Goal: Information Seeking & Learning: Learn about a topic

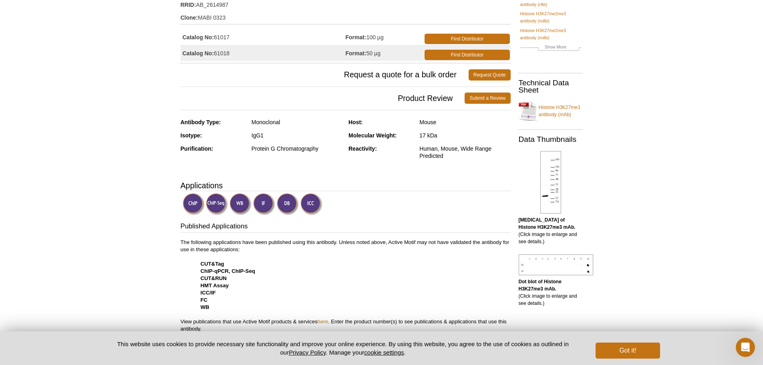
scroll to position [130, 0]
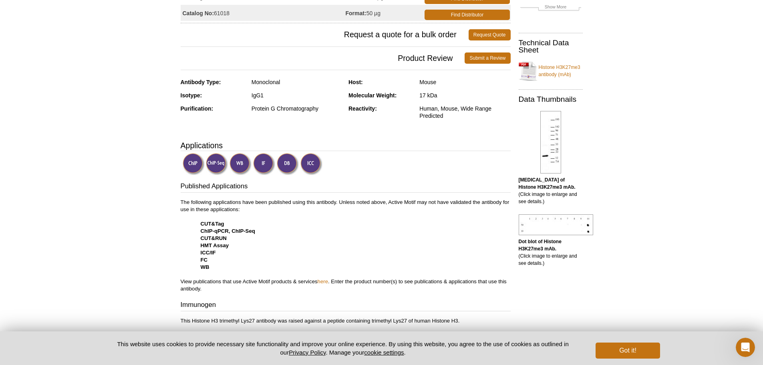
click at [217, 167] on img at bounding box center [217, 164] width 22 height 22
click at [244, 164] on img at bounding box center [241, 164] width 22 height 22
click at [220, 163] on img at bounding box center [217, 164] width 22 height 22
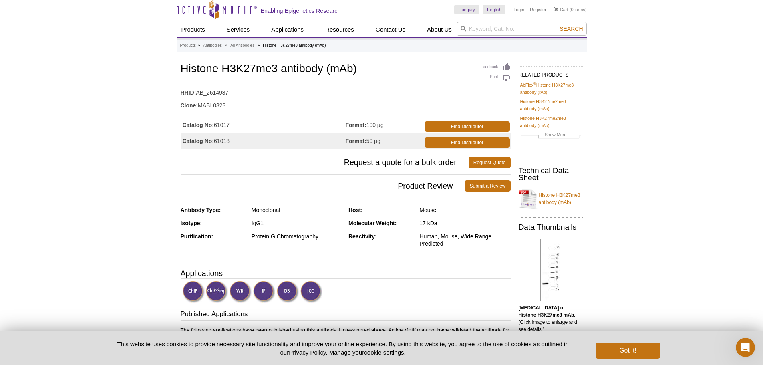
scroll to position [0, 0]
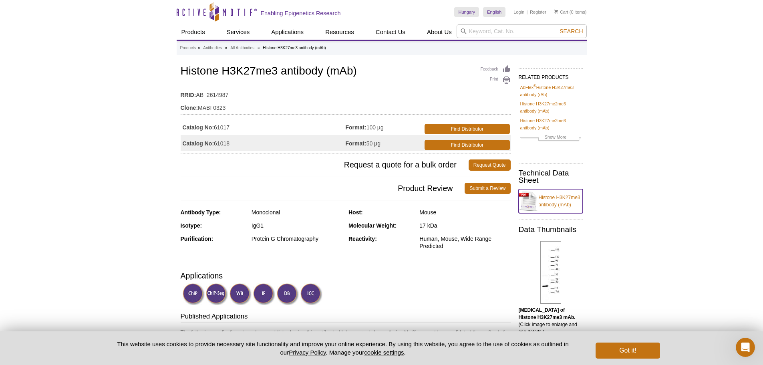
click at [555, 199] on link "Histone H3K27me3 antibody (mAb)" at bounding box center [551, 201] width 64 height 24
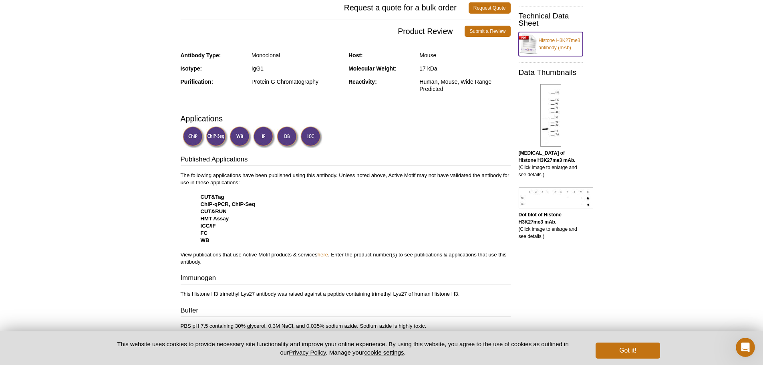
scroll to position [160, 0]
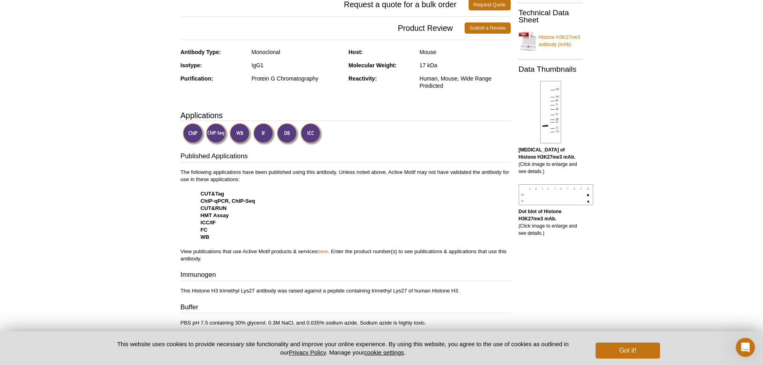
click at [219, 214] on strong "HMT Assay" at bounding box center [215, 215] width 28 height 6
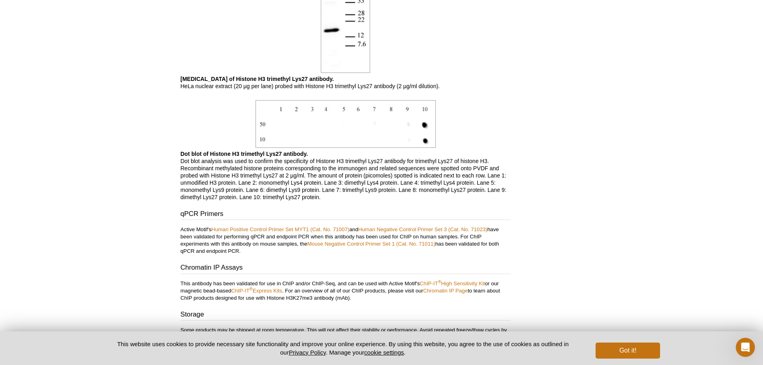
scroll to position [681, 0]
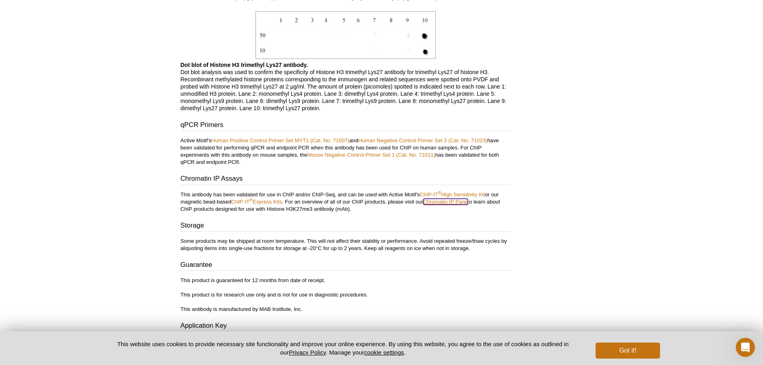
click at [446, 203] on link "Chromatin IP Page" at bounding box center [446, 202] width 44 height 6
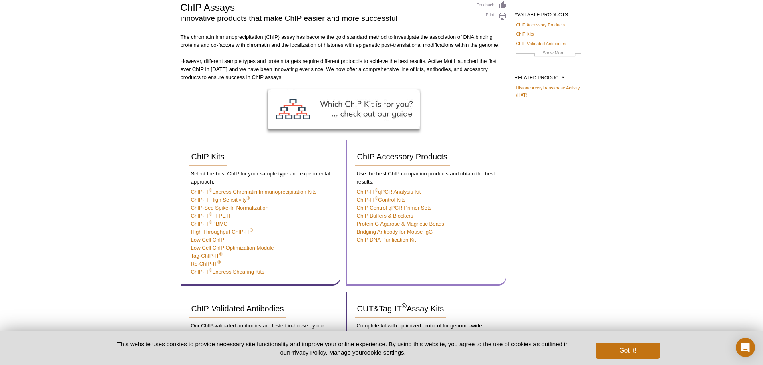
scroll to position [120, 0]
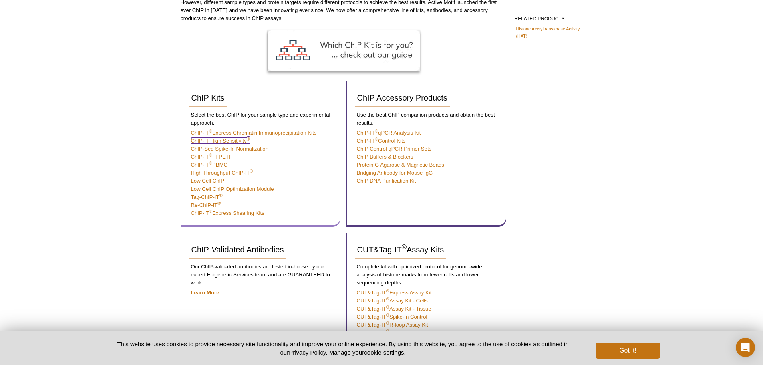
click at [222, 139] on link "ChIP-IT High Sensitivity ®" at bounding box center [220, 141] width 59 height 6
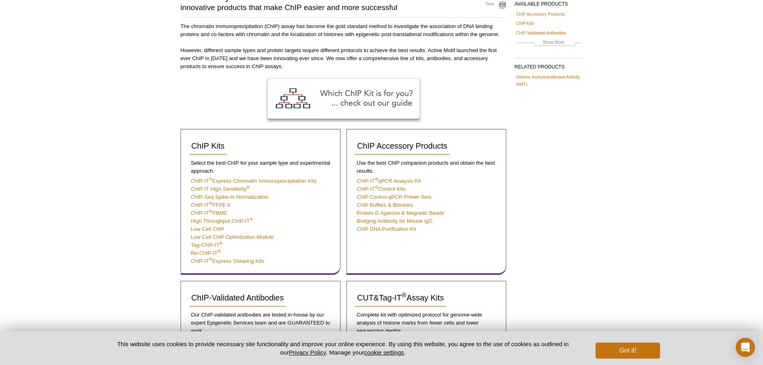
scroll to position [68, 0]
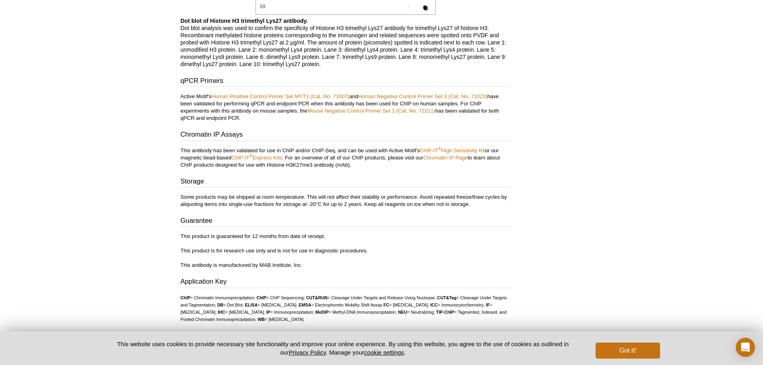
scroll to position [685, 0]
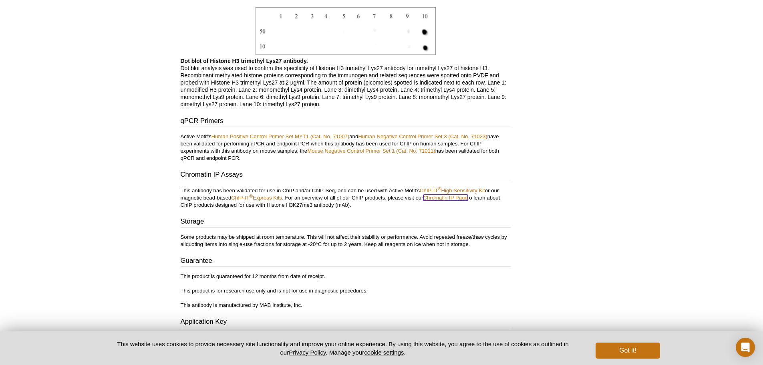
click at [450, 196] on link "Chromatin IP Page" at bounding box center [446, 198] width 44 height 6
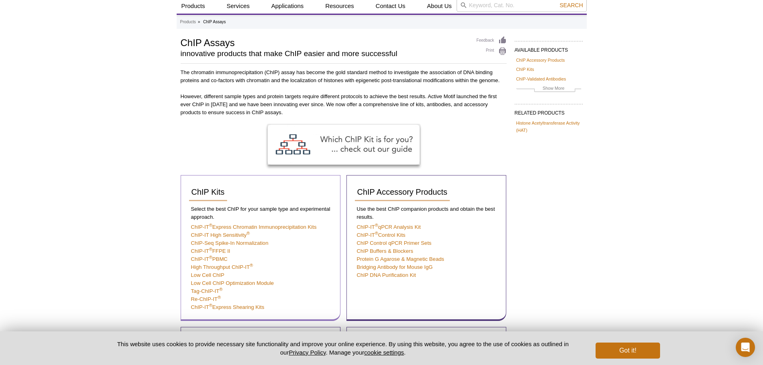
scroll to position [40, 0]
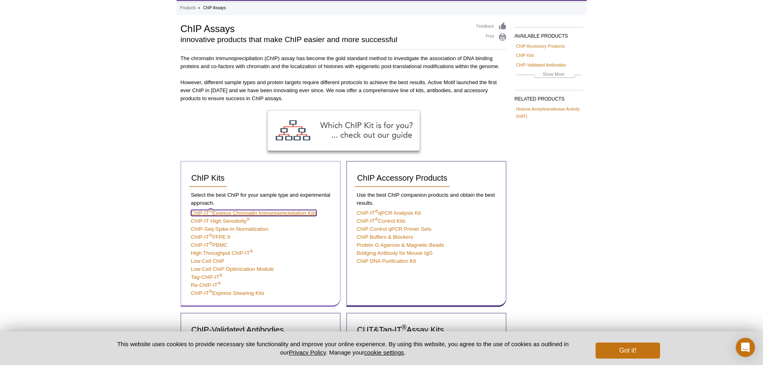
click at [285, 212] on link "ChIP-IT ® Express Chromatin Immunoprecipitation Kits" at bounding box center [254, 213] width 126 height 6
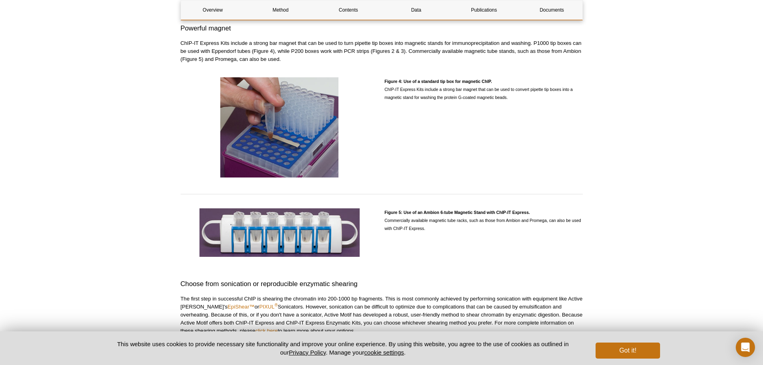
scroll to position [1122, 0]
